Goal: Information Seeking & Learning: Learn about a topic

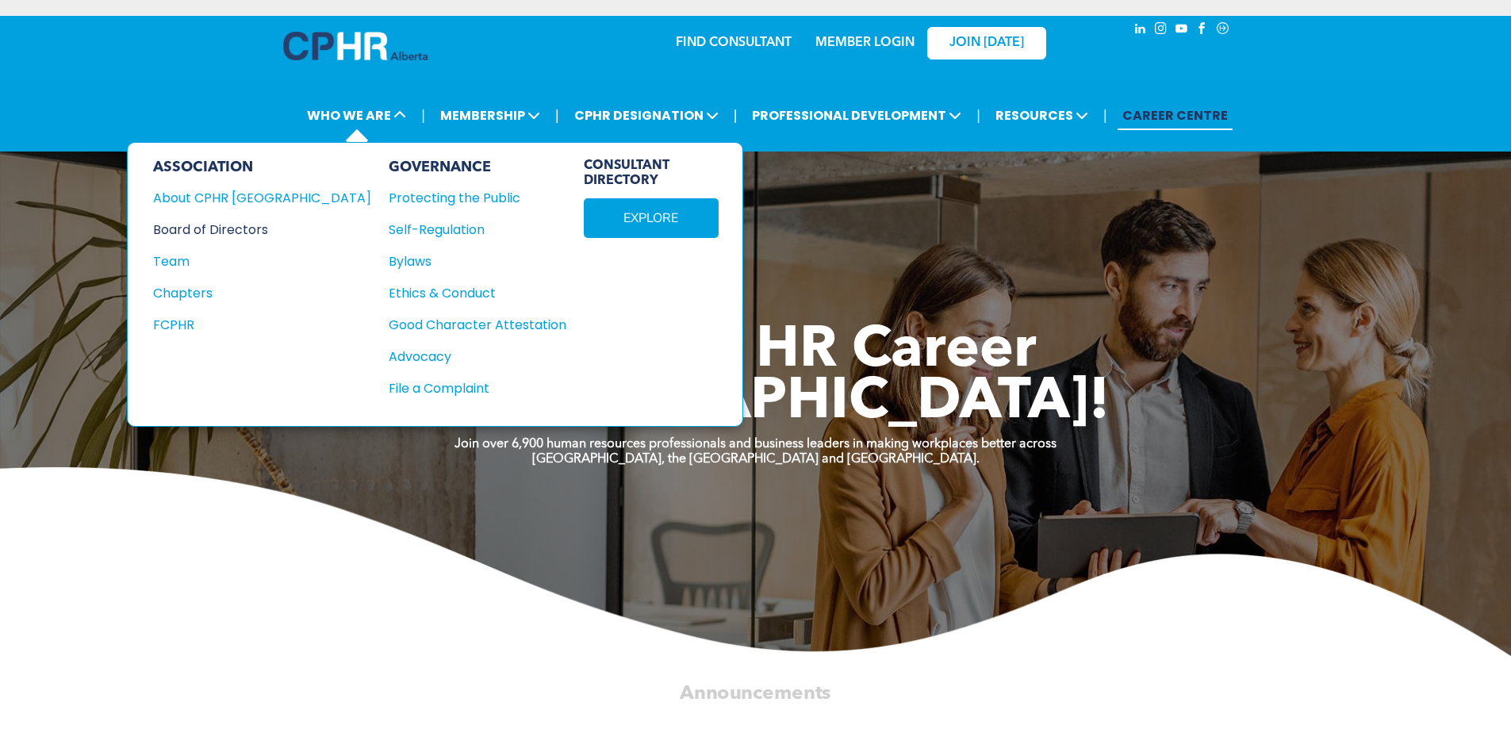
click at [243, 234] on div "Board of Directors" at bounding box center [251, 230] width 197 height 20
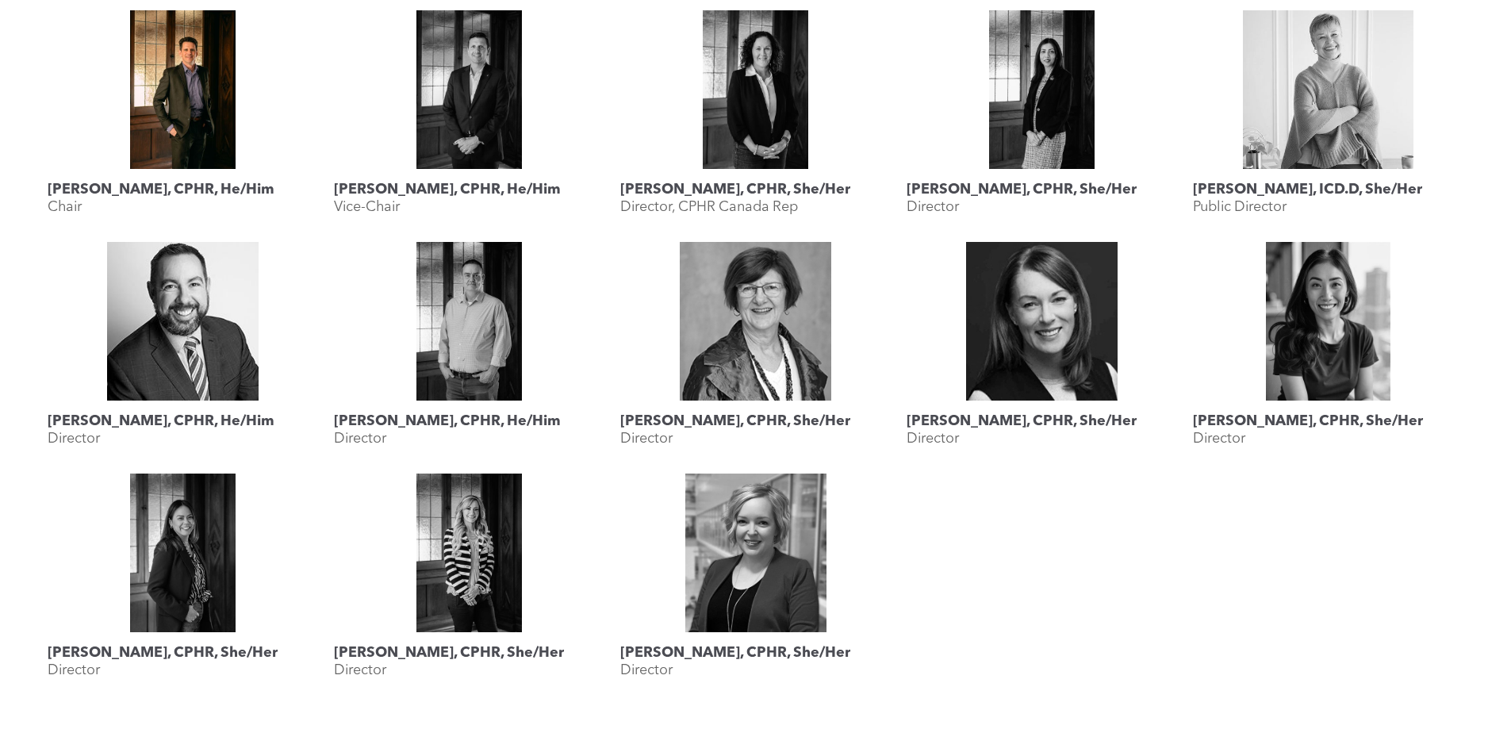
scroll to position [793, 0]
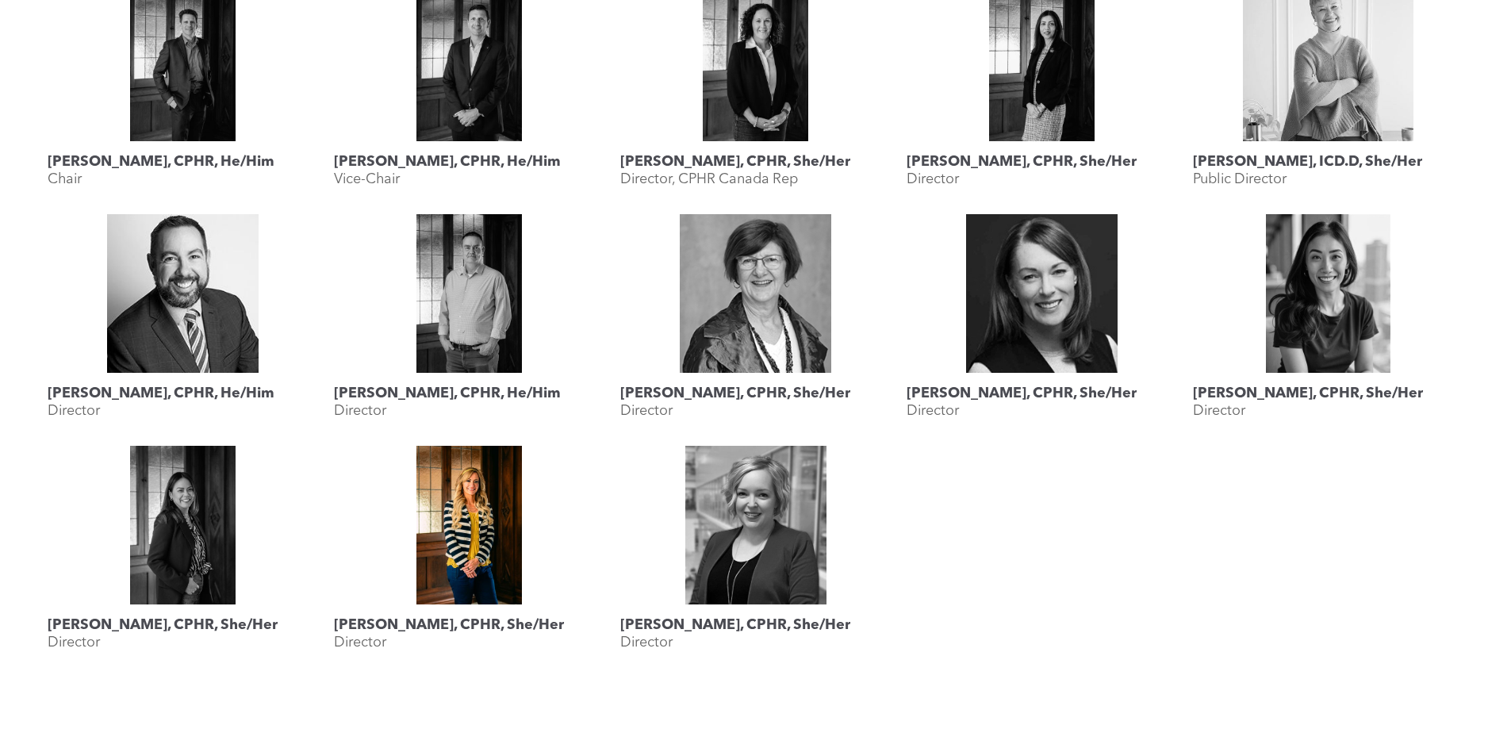
click at [509, 492] on link "Megan Vaughan, CPHR, She/Her" at bounding box center [469, 525] width 270 height 159
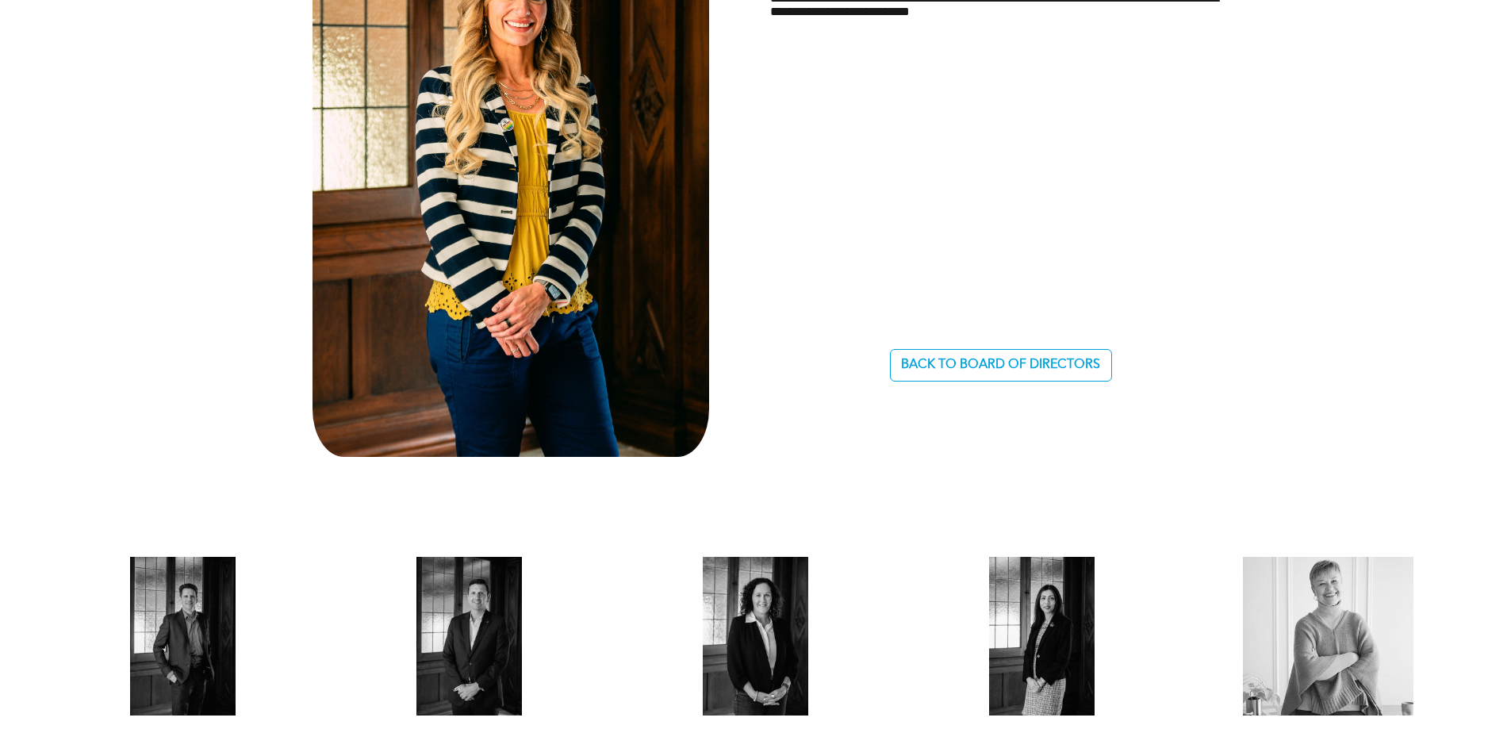
scroll to position [1269, 0]
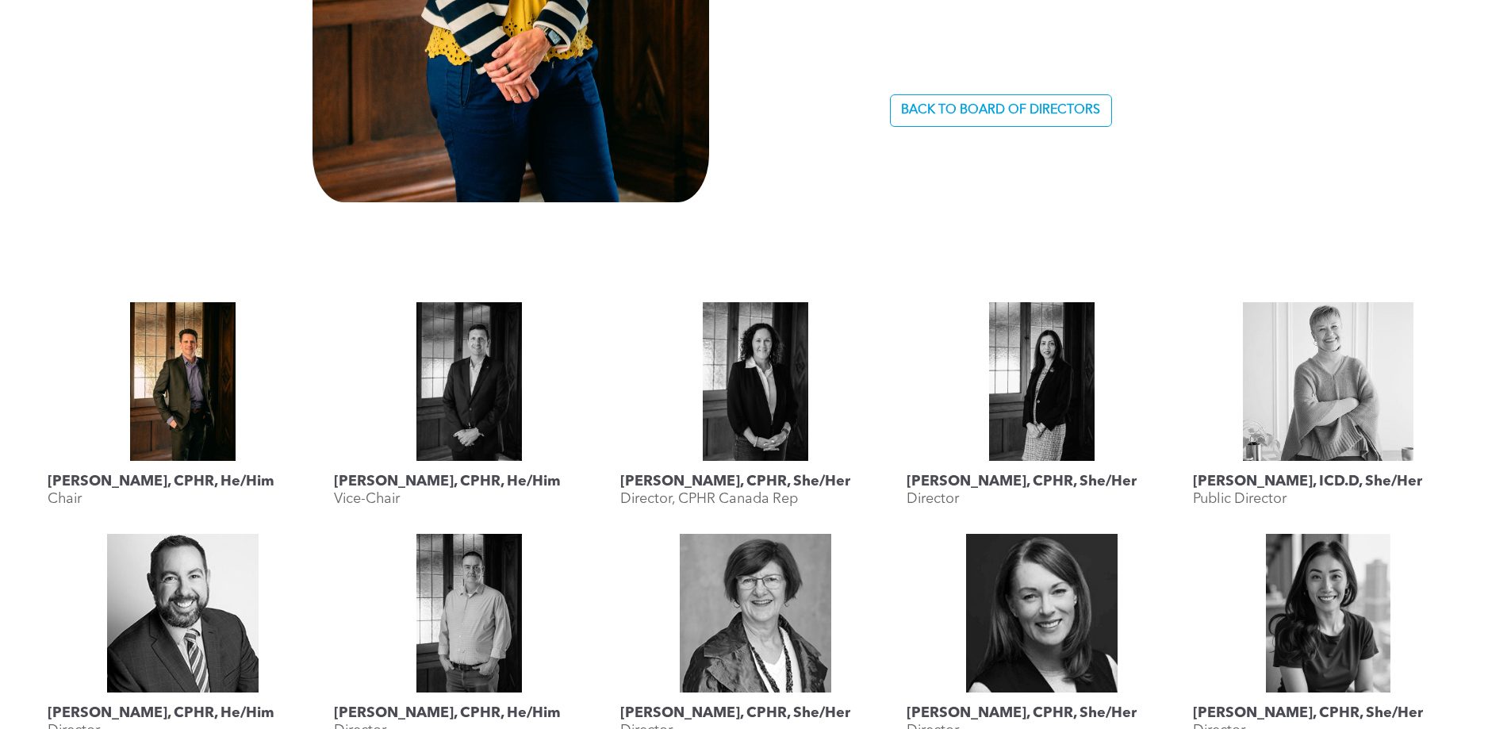
click at [209, 423] on link at bounding box center [183, 381] width 270 height 159
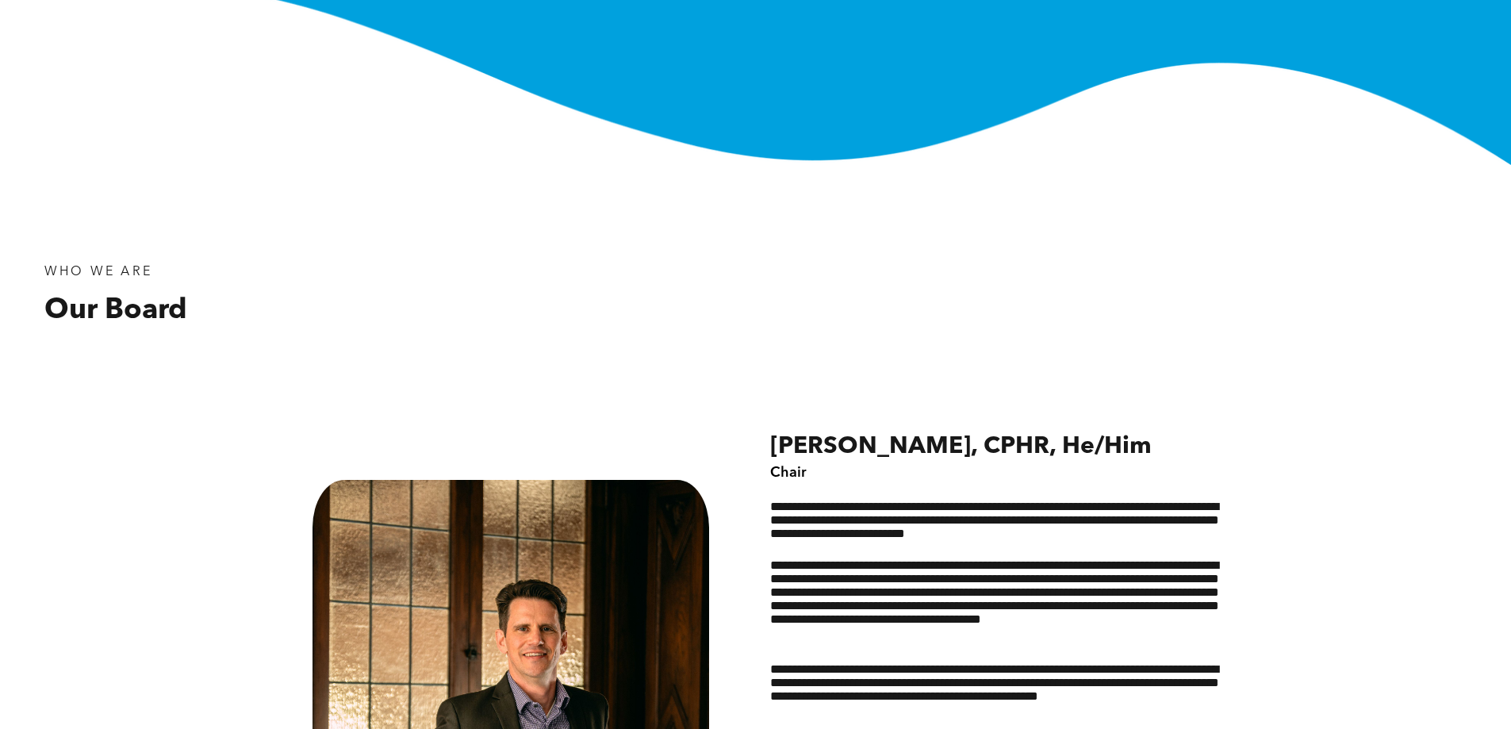
scroll to position [714, 0]
